Goal: Task Accomplishment & Management: Complete application form

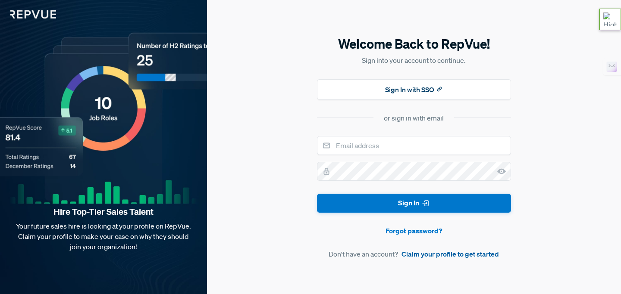
click at [425, 254] on link "Claim your profile to get started" at bounding box center [449, 254] width 97 height 10
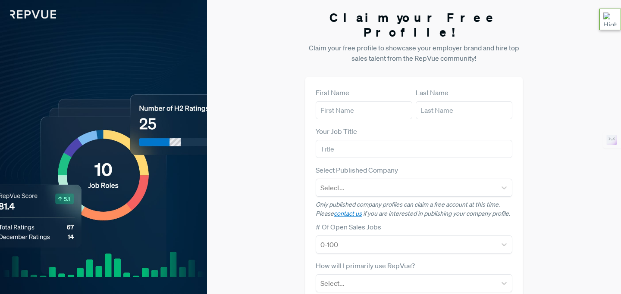
scroll to position [125, 0]
